Goal: Task Accomplishment & Management: Use online tool/utility

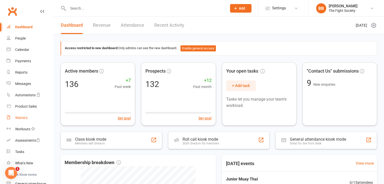
click at [18, 117] on div "Waivers" at bounding box center [21, 118] width 12 height 4
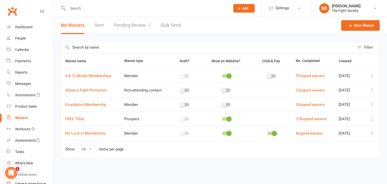
click at [128, 21] on link "Pending Review 0" at bounding box center [132, 25] width 37 height 17
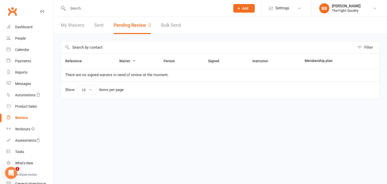
click at [23, 119] on div "Waivers" at bounding box center [21, 118] width 13 height 4
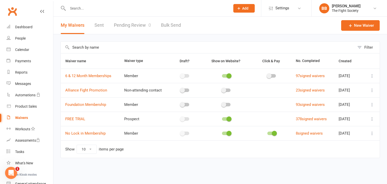
click at [144, 25] on link "Pending Review 0" at bounding box center [132, 25] width 37 height 17
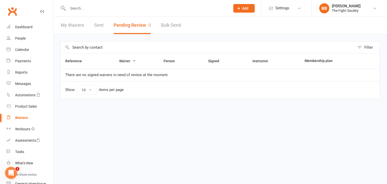
click at [16, 117] on div "Waivers" at bounding box center [21, 118] width 13 height 4
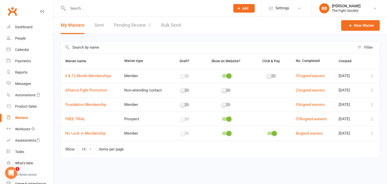
click at [124, 22] on link "Pending Review 0" at bounding box center [132, 25] width 37 height 17
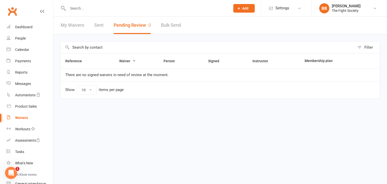
click at [80, 27] on link "My Waivers" at bounding box center [72, 25] width 23 height 17
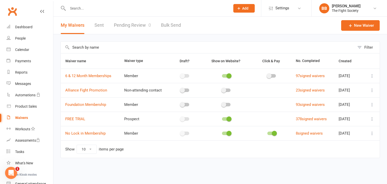
click at [125, 27] on link "Pending Review 0" at bounding box center [132, 25] width 37 height 17
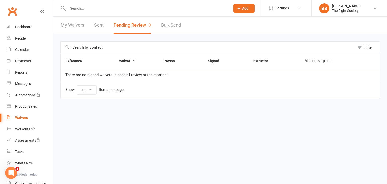
click at [23, 119] on div "Waivers" at bounding box center [21, 118] width 13 height 4
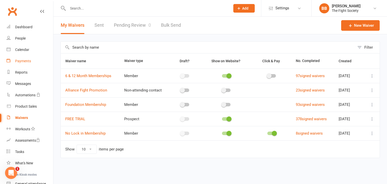
click at [20, 64] on link "Payments" at bounding box center [30, 60] width 47 height 11
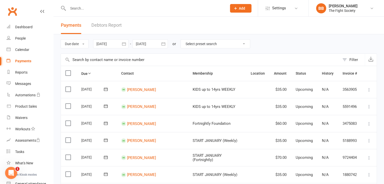
click at [100, 27] on link "Debtors Report" at bounding box center [106, 25] width 30 height 17
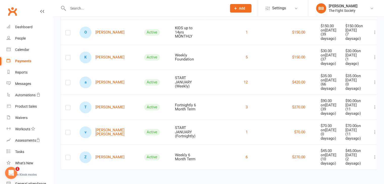
scroll to position [734, 0]
click at [20, 62] on div "Payments" at bounding box center [23, 61] width 16 height 4
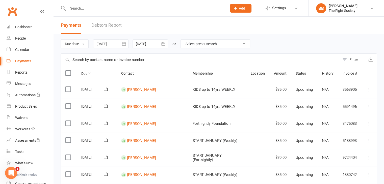
click at [103, 24] on link "Debtors Report" at bounding box center [106, 25] width 30 height 17
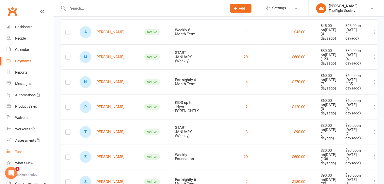
scroll to position [47, 0]
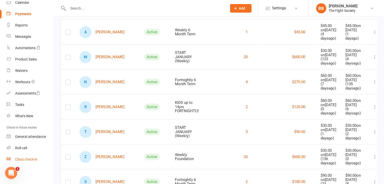
click at [21, 159] on div "Class check-in" at bounding box center [26, 159] width 22 height 4
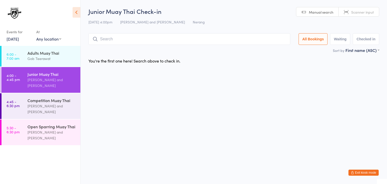
click at [363, 12] on span "Scanner input" at bounding box center [363, 12] width 23 height 5
click at [269, 40] on input "search" at bounding box center [190, 39] width 202 height 12
type input "1007"
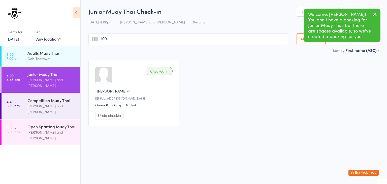
type input "1006"
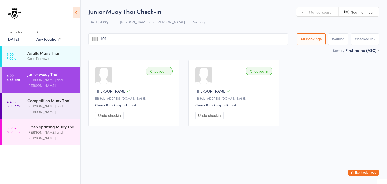
type input "1013"
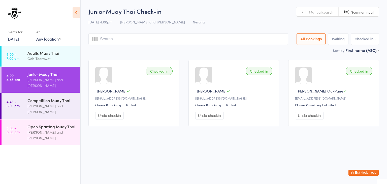
click at [180, 156] on html "You have now entered Kiosk Mode. Members will be able to check themselves in us…" at bounding box center [193, 92] width 387 height 184
click at [251, 38] on input "search" at bounding box center [189, 39] width 200 height 12
click at [276, 157] on html "You have now entered Kiosk Mode. Members will be able to check themselves in us…" at bounding box center [193, 92] width 387 height 184
click at [265, 37] on input "search" at bounding box center [189, 39] width 200 height 12
click at [53, 111] on div "Brandon Baresic and Gob Teerawat" at bounding box center [51, 109] width 49 height 12
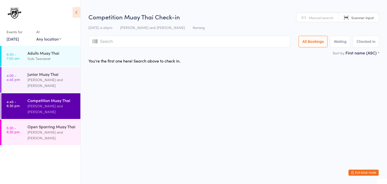
click at [263, 39] on input "search" at bounding box center [190, 42] width 202 height 12
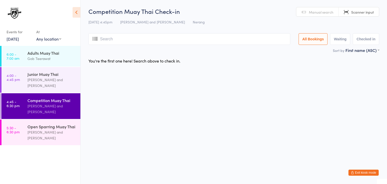
click at [240, 41] on input "search" at bounding box center [190, 39] width 202 height 12
type input "1010"
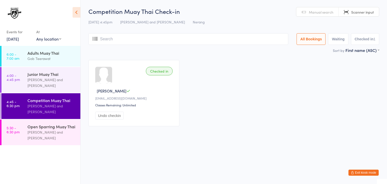
click at [244, 41] on input "search" at bounding box center [189, 39] width 200 height 12
click at [240, 40] on input "search" at bounding box center [189, 39] width 200 height 12
click at [242, 40] on input "search" at bounding box center [189, 39] width 200 height 12
click at [236, 118] on div "Checked in Lewis O’Neill Briony_84@hotmail.com Classes Remaining: Unlimited Und…" at bounding box center [234, 92] width 300 height 75
click at [239, 35] on input "search" at bounding box center [189, 39] width 200 height 12
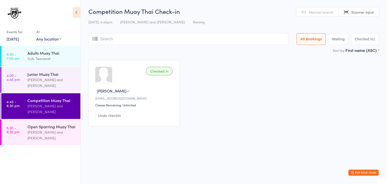
click at [231, 41] on input "search" at bounding box center [189, 39] width 200 height 12
type input "M"
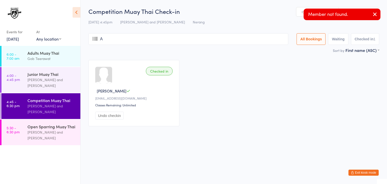
type input "AL"
click at [373, 14] on icon "button" at bounding box center [375, 14] width 6 height 6
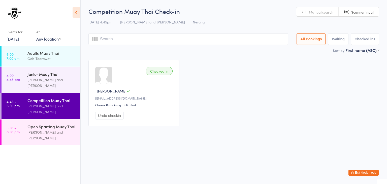
click at [325, 13] on span "Manual search" at bounding box center [321, 12] width 24 height 5
click at [231, 37] on input "search" at bounding box center [189, 39] width 200 height 12
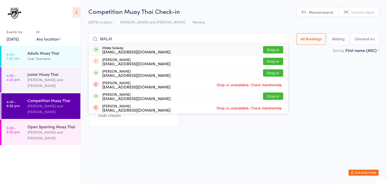
type input "MALAI"
click at [269, 51] on button "Drop in" at bounding box center [273, 49] width 20 height 7
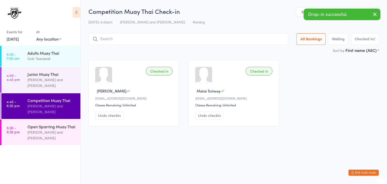
click at [247, 37] on input "search" at bounding box center [189, 39] width 200 height 12
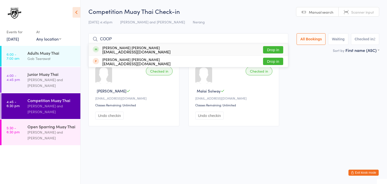
type input "COOP"
click at [268, 51] on button "Drop in" at bounding box center [273, 49] width 20 height 7
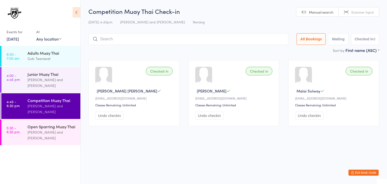
click at [213, 38] on input "search" at bounding box center [189, 39] width 200 height 12
click at [219, 40] on input "search" at bounding box center [189, 39] width 200 height 12
click at [160, 169] on html "You have now entered Kiosk Mode. Members will be able to check themselves in us…" at bounding box center [193, 92] width 387 height 184
click at [184, 40] on input "search" at bounding box center [189, 39] width 200 height 12
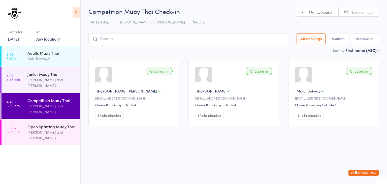
click at [172, 142] on html "You have now entered Kiosk Mode. Members will be able to check themselves in us…" at bounding box center [193, 92] width 387 height 184
click at [206, 41] on input "search" at bounding box center [189, 39] width 200 height 12
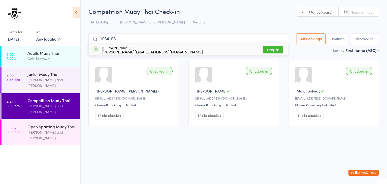
type input "10341035"
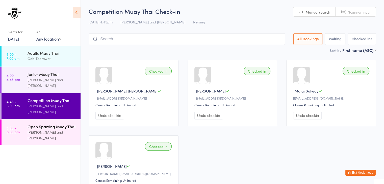
click at [43, 139] on div "Brandon Baresic and Gob Teerawat" at bounding box center [51, 135] width 49 height 12
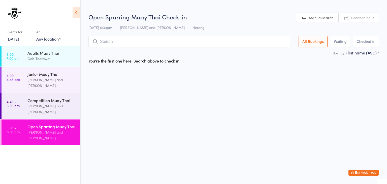
click at [361, 16] on span "Scanner input" at bounding box center [363, 17] width 23 height 5
click at [230, 43] on input "search" at bounding box center [190, 42] width 202 height 12
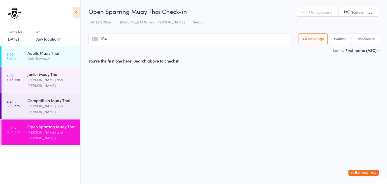
type input "1048"
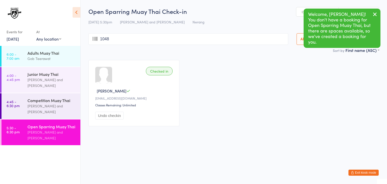
type input "1048"
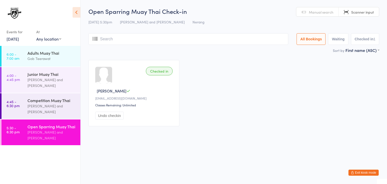
click at [311, 12] on span "Manual search" at bounding box center [321, 12] width 24 height 5
click at [235, 39] on input "search" at bounding box center [189, 39] width 200 height 12
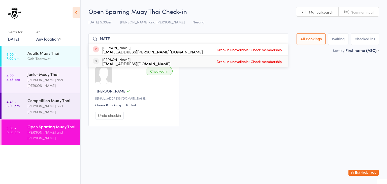
click at [223, 83] on div "Checked in Alistair Vatua avatua@gmail.com Classes Remaining: Unlimited Undo ch…" at bounding box center [234, 92] width 300 height 75
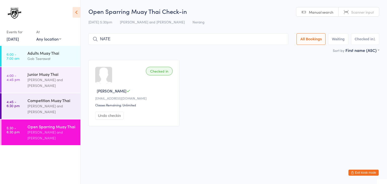
click at [187, 38] on input "NATE" at bounding box center [189, 39] width 200 height 12
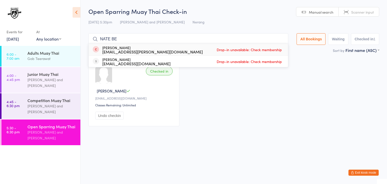
type input "NATE BE"
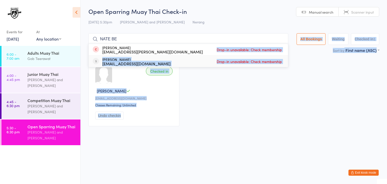
drag, startPoint x: 203, startPoint y: 51, endPoint x: 274, endPoint y: 135, distance: 110.1
click at [274, 135] on html "You have now entered Kiosk Mode. Members will be able to check themselves in us…" at bounding box center [193, 92] width 387 height 184
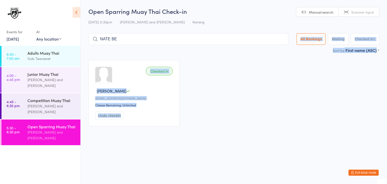
click at [274, 135] on html "You have now entered Kiosk Mode. Members will be able to check themselves in us…" at bounding box center [193, 92] width 387 height 184
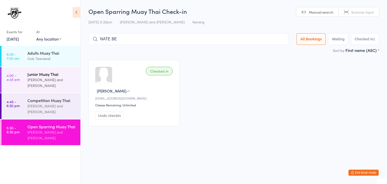
click at [51, 82] on div "Brandon Baresic and Gob Teerawat" at bounding box center [51, 83] width 49 height 12
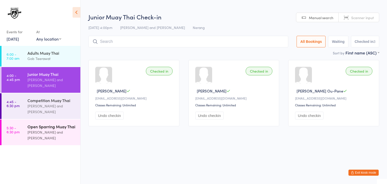
click at [51, 127] on div "Open Sparring Muay Thai" at bounding box center [51, 127] width 49 height 6
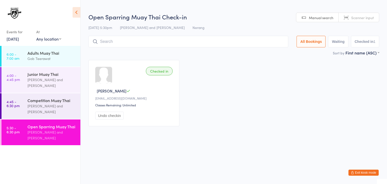
click at [259, 40] on input "search" at bounding box center [189, 42] width 200 height 12
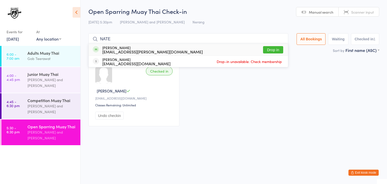
type input "NATE"
click at [278, 50] on button "Drop in" at bounding box center [273, 49] width 20 height 7
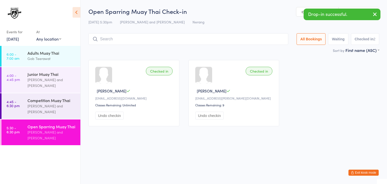
click at [256, 39] on input "search" at bounding box center [189, 39] width 200 height 12
click at [376, 15] on icon "button" at bounding box center [375, 14] width 6 height 6
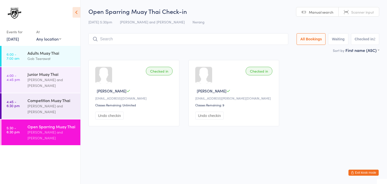
click at [353, 12] on span "Scanner input" at bounding box center [363, 12] width 23 height 5
click at [260, 39] on input "search" at bounding box center [189, 39] width 200 height 12
click at [57, 104] on div "Brandon Baresic and Gob Teerawat" at bounding box center [51, 109] width 49 height 12
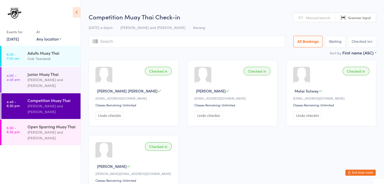
click at [211, 41] on input "search" at bounding box center [187, 42] width 196 height 12
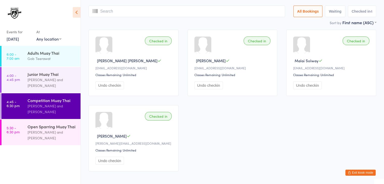
scroll to position [36, 0]
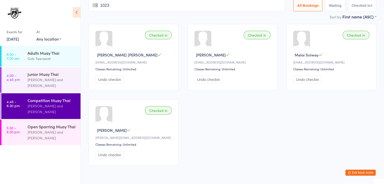
type input "1023"
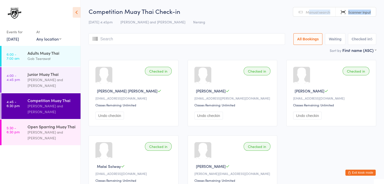
drag, startPoint x: 310, startPoint y: 14, endPoint x: 240, endPoint y: 42, distance: 75.5
click at [240, 42] on div "Manual search Scanner input All Bookings Waiting Checked in 5" at bounding box center [232, 39] width 287 height 12
click at [240, 42] on input "search" at bounding box center [187, 39] width 196 height 12
click at [314, 12] on span "Manual search" at bounding box center [317, 12] width 24 height 5
click at [244, 40] on input "search" at bounding box center [187, 39] width 196 height 12
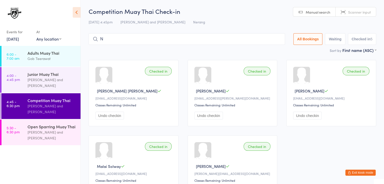
scroll to position [6, 0]
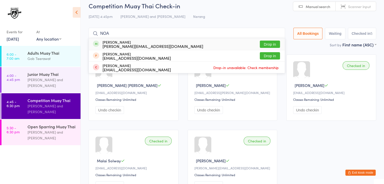
type input "NOA"
click at [269, 44] on button "Drop in" at bounding box center [270, 44] width 20 height 7
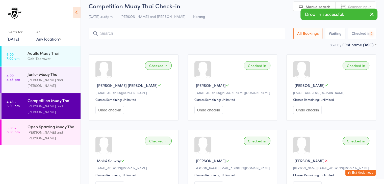
click at [240, 32] on input "search" at bounding box center [187, 34] width 196 height 12
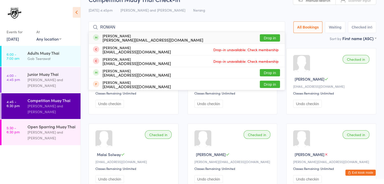
type input "ROMAN"
click at [266, 38] on button "Drop in" at bounding box center [270, 37] width 20 height 7
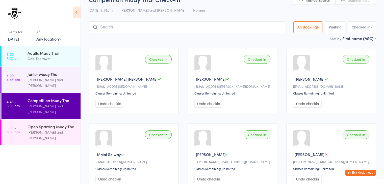
scroll to position [0, 0]
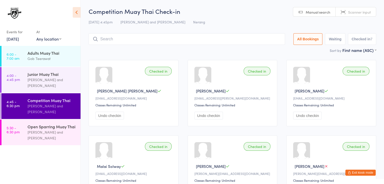
click at [363, 16] on link "Scanner input" at bounding box center [355, 12] width 40 height 10
click at [231, 43] on input "search" at bounding box center [187, 39] width 196 height 12
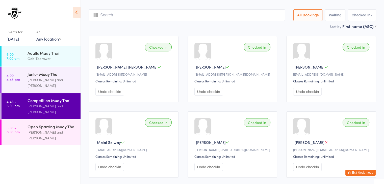
scroll to position [33, 0]
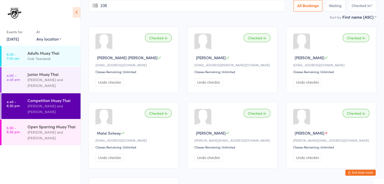
type input "1088"
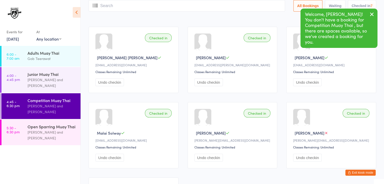
scroll to position [0, 0]
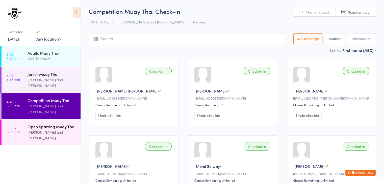
click at [48, 130] on div "Brandon Baresic and Gob Teerawat" at bounding box center [51, 135] width 49 height 12
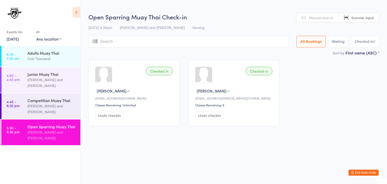
click at [247, 43] on input "search" at bounding box center [189, 42] width 200 height 12
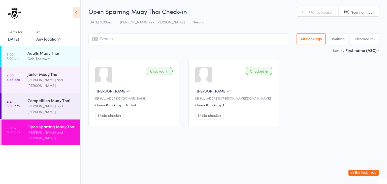
click at [245, 38] on input "search" at bounding box center [189, 39] width 200 height 12
click at [273, 38] on input "search" at bounding box center [189, 39] width 200 height 12
click at [218, 43] on input "search" at bounding box center [189, 39] width 200 height 12
click at [218, 40] on input "search" at bounding box center [189, 39] width 200 height 12
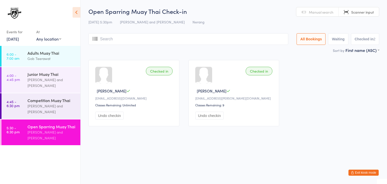
click at [226, 40] on input "search" at bounding box center [189, 39] width 200 height 12
type input "1103"
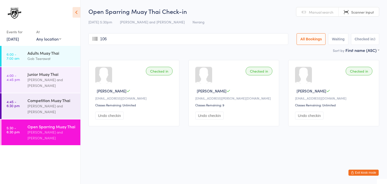
type input "1060"
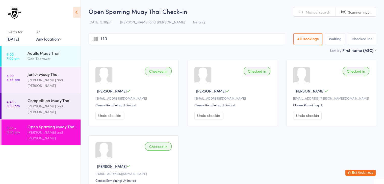
type input "1105"
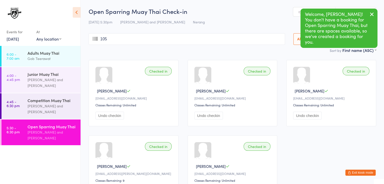
type input "1059"
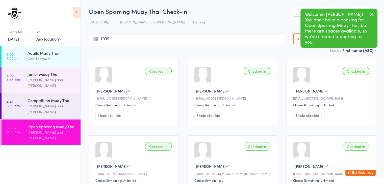
type input "1039"
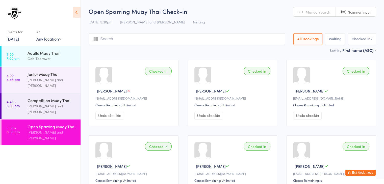
click at [226, 40] on input "search" at bounding box center [187, 39] width 196 height 12
click at [315, 8] on link "Manual search" at bounding box center [314, 12] width 42 height 10
click at [192, 40] on input "S" at bounding box center [187, 39] width 196 height 12
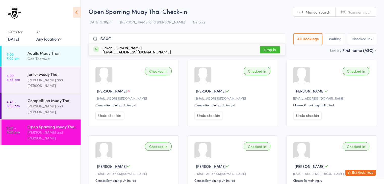
type input "SAXO"
click at [271, 50] on button "Drop in" at bounding box center [270, 49] width 20 height 7
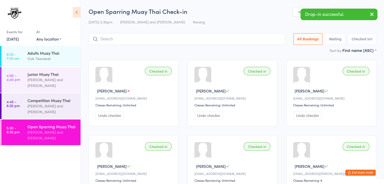
click at [370, 14] on icon "button" at bounding box center [372, 14] width 6 height 6
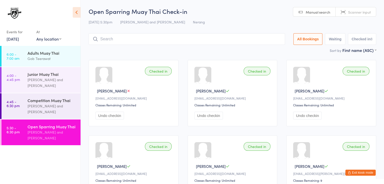
click at [362, 13] on span "Scanner input" at bounding box center [359, 12] width 23 height 5
click at [266, 39] on input "search" at bounding box center [187, 39] width 196 height 12
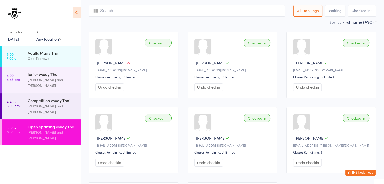
scroll to position [33, 0]
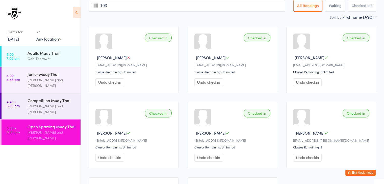
type input "1033"
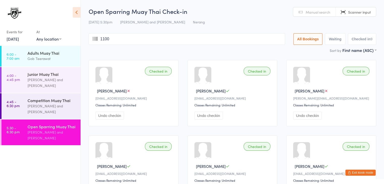
type input "1100"
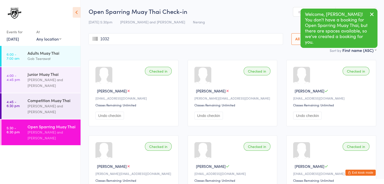
type input "1032"
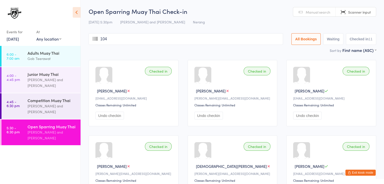
type input "1040"
